Goal: Information Seeking & Learning: Learn about a topic

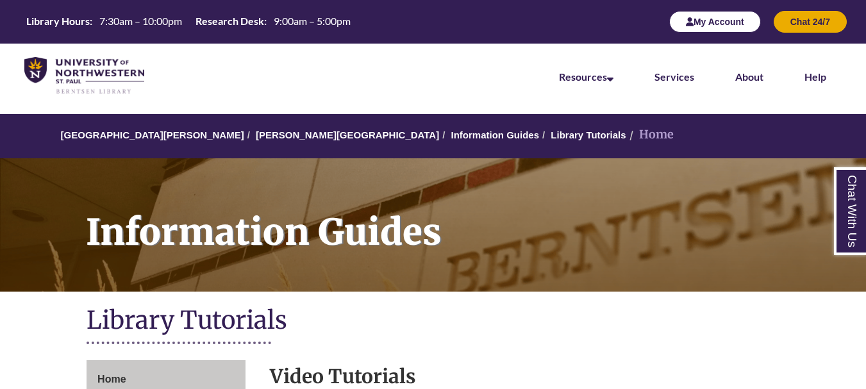
click at [729, 26] on button "My Account" at bounding box center [716, 22] width 92 height 22
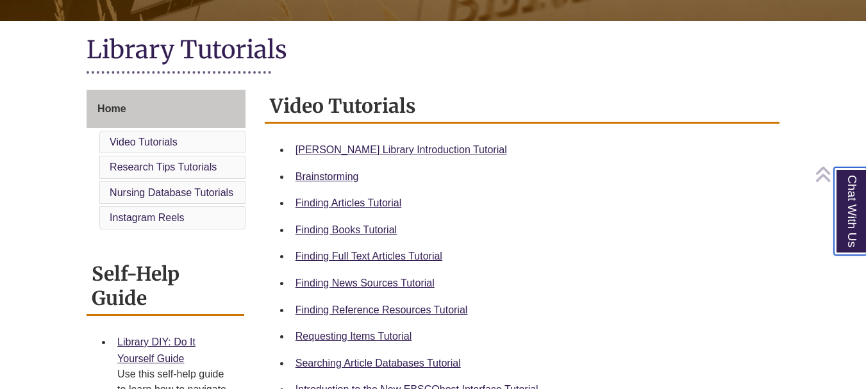
scroll to position [385, 0]
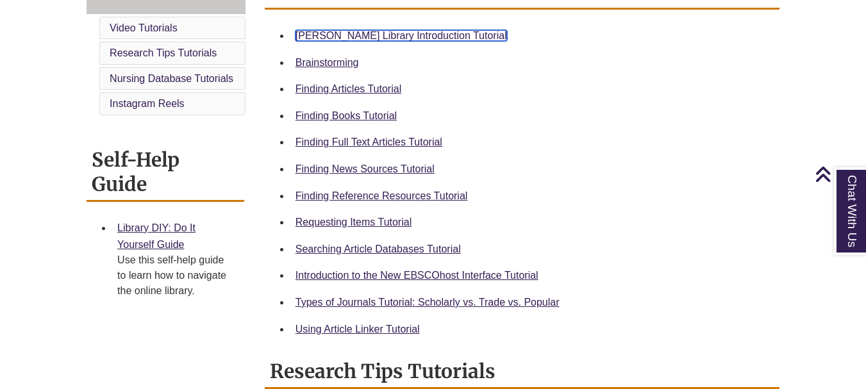
click at [384, 35] on link "Berntsen Library Introduction Tutorial" at bounding box center [402, 35] width 212 height 11
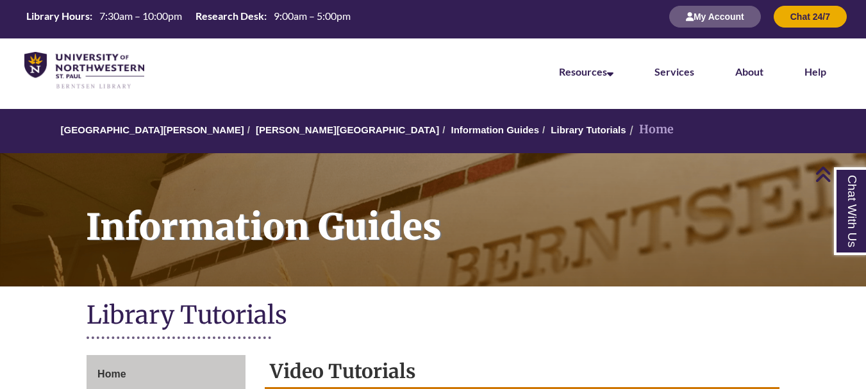
scroll to position [0, 0]
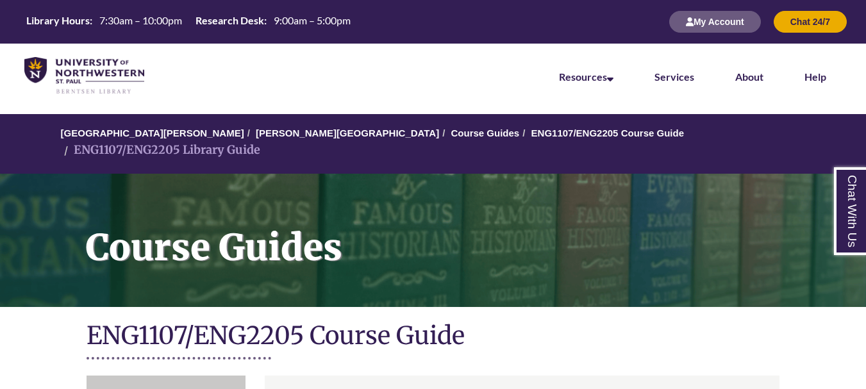
scroll to position [192, 0]
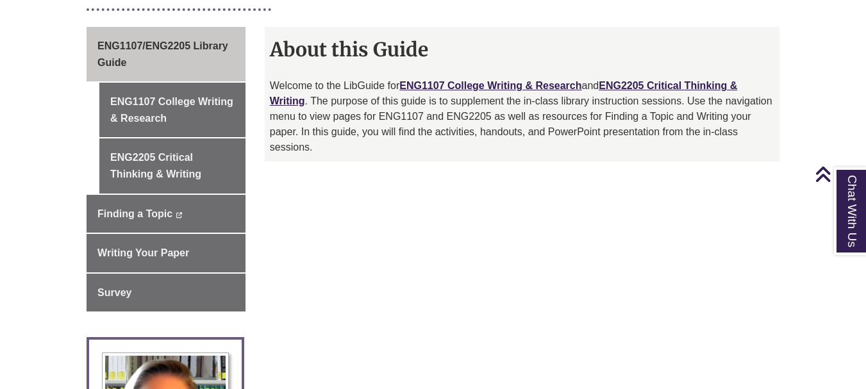
scroll to position [321, 0]
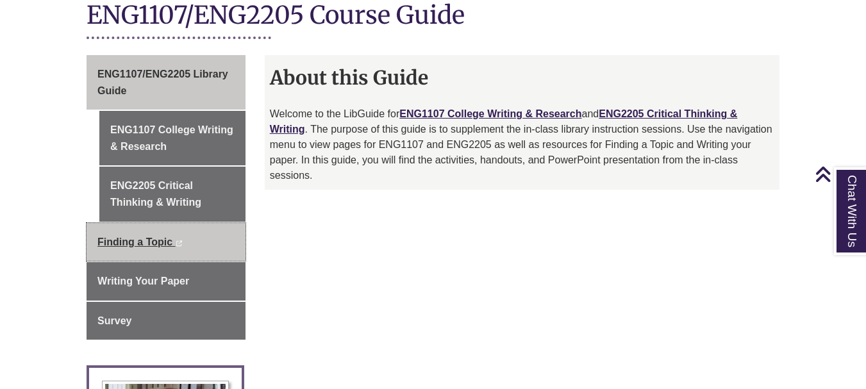
click at [200, 223] on link "Finding a Topic This link opens in a new window This link opens in a new window" at bounding box center [166, 242] width 159 height 38
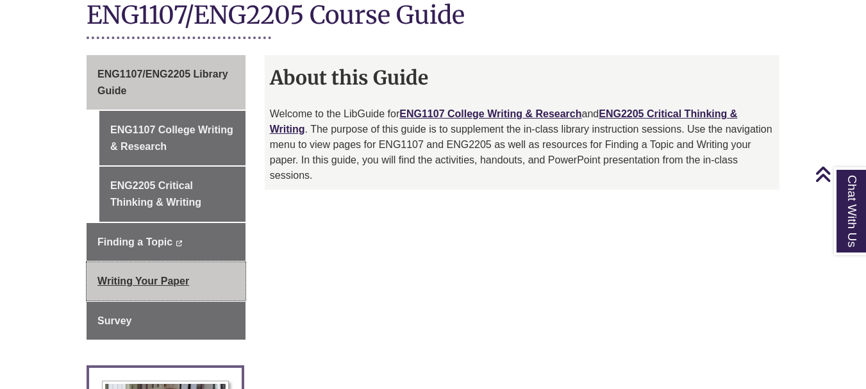
click at [111, 276] on span "Writing Your Paper" at bounding box center [143, 281] width 92 height 11
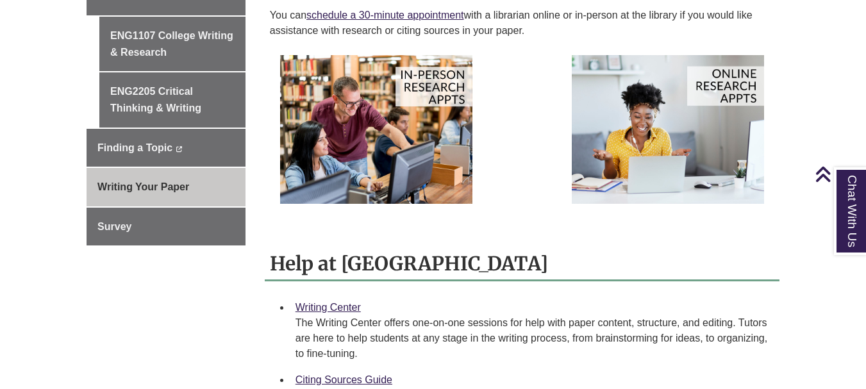
scroll to position [385, 0]
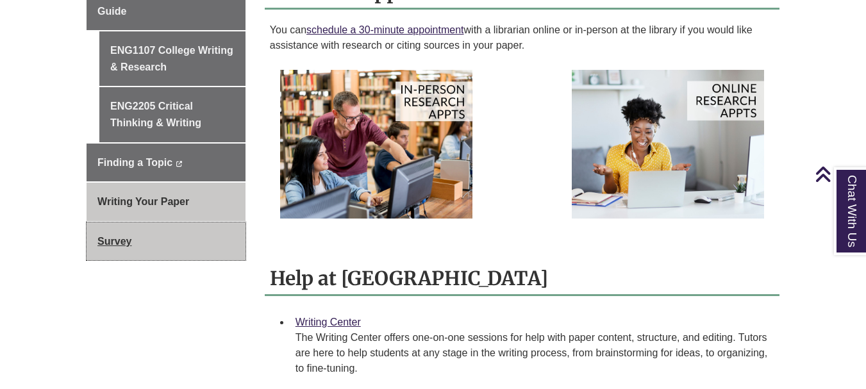
click at [222, 237] on link "Survey" at bounding box center [166, 242] width 159 height 38
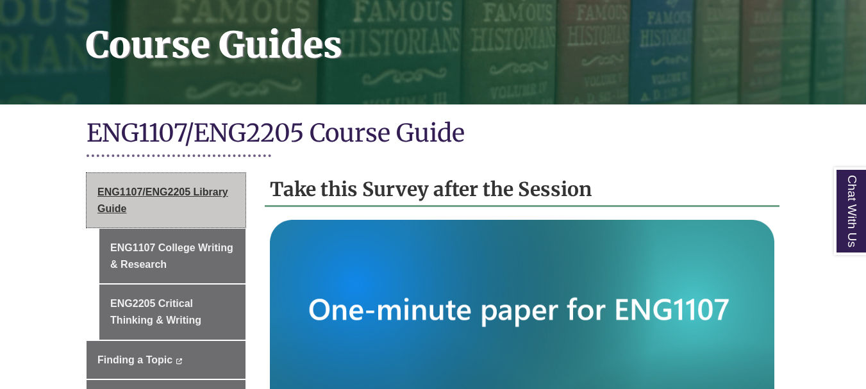
scroll to position [192, 0]
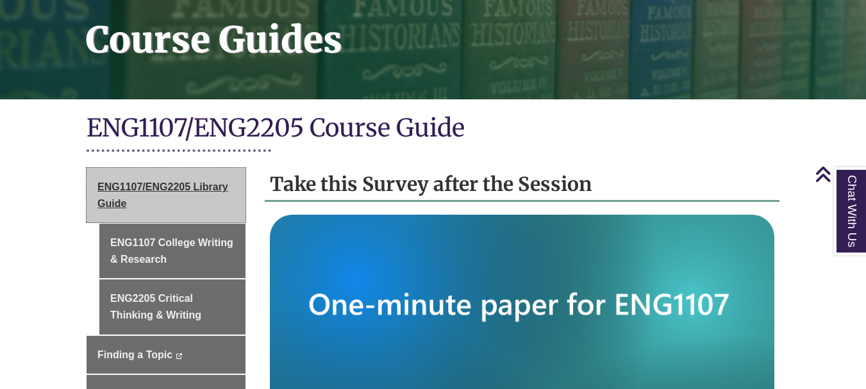
click at [203, 199] on link "ENG1107/ENG2205 Library Guide" at bounding box center [166, 195] width 159 height 55
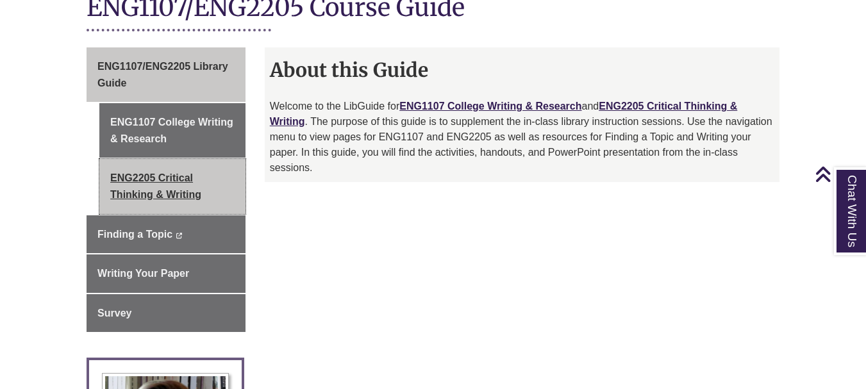
scroll to position [321, 0]
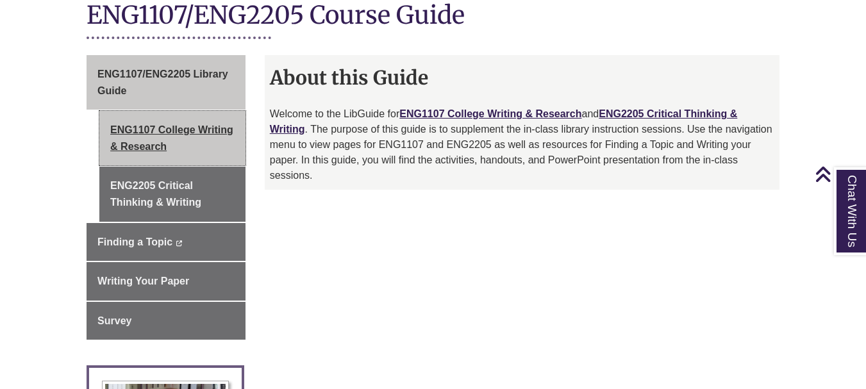
click at [159, 111] on link "ENG1107 College Writing & Research" at bounding box center [172, 138] width 146 height 55
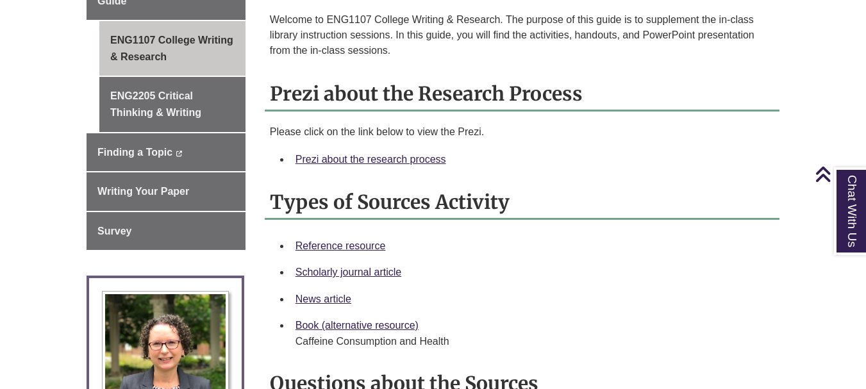
scroll to position [321, 0]
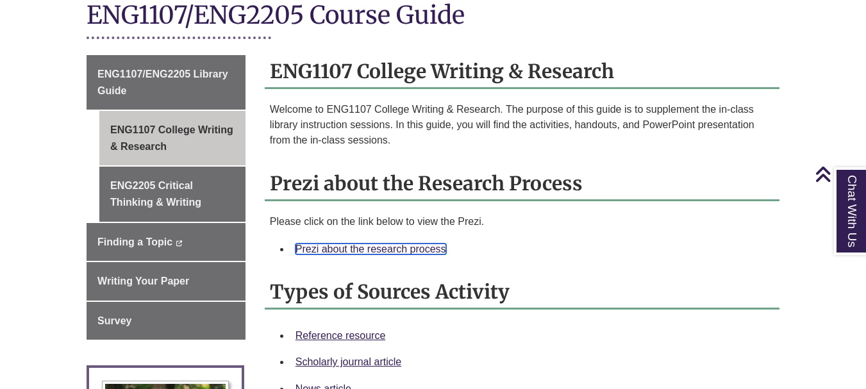
click at [303, 244] on link "Prezi about the research process" at bounding box center [371, 249] width 151 height 11
